Goal: Task Accomplishment & Management: Manage account settings

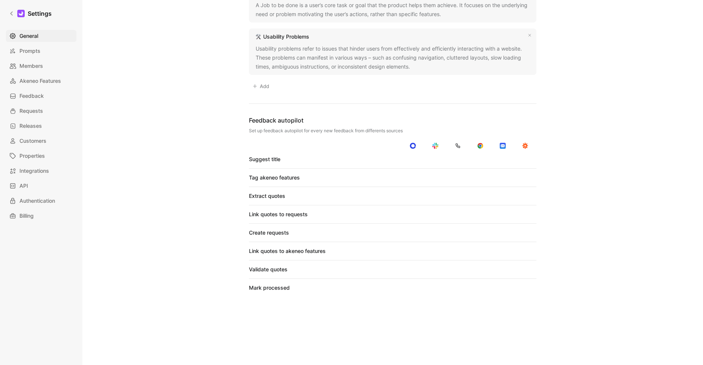
scroll to position [831, 0]
